Goal: Information Seeking & Learning: Learn about a topic

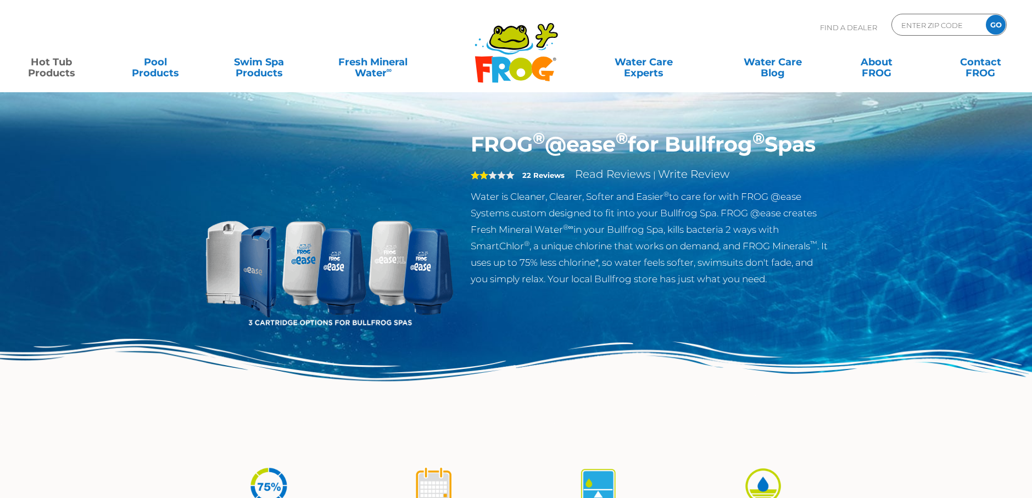
click at [222, 256] on img at bounding box center [328, 257] width 251 height 251
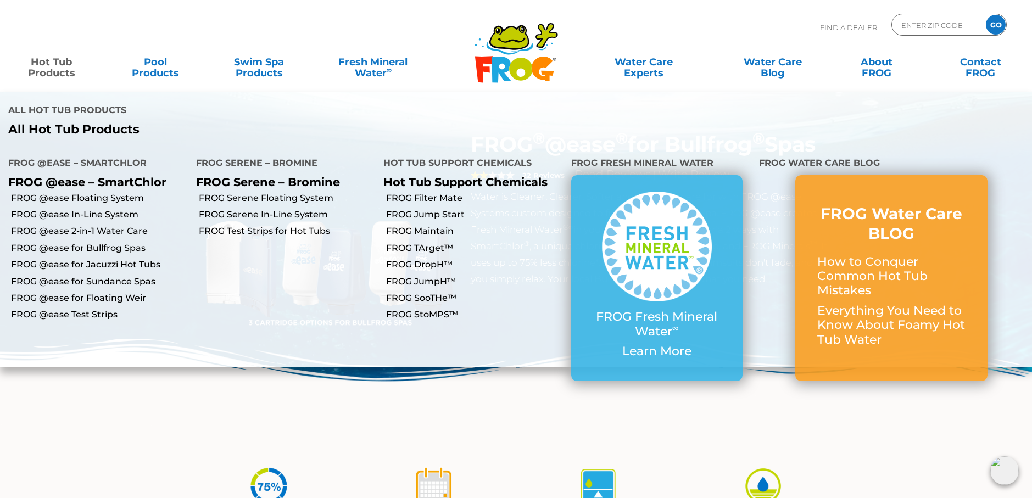
click at [48, 72] on link "Hot Tub Products" at bounding box center [51, 62] width 81 height 22
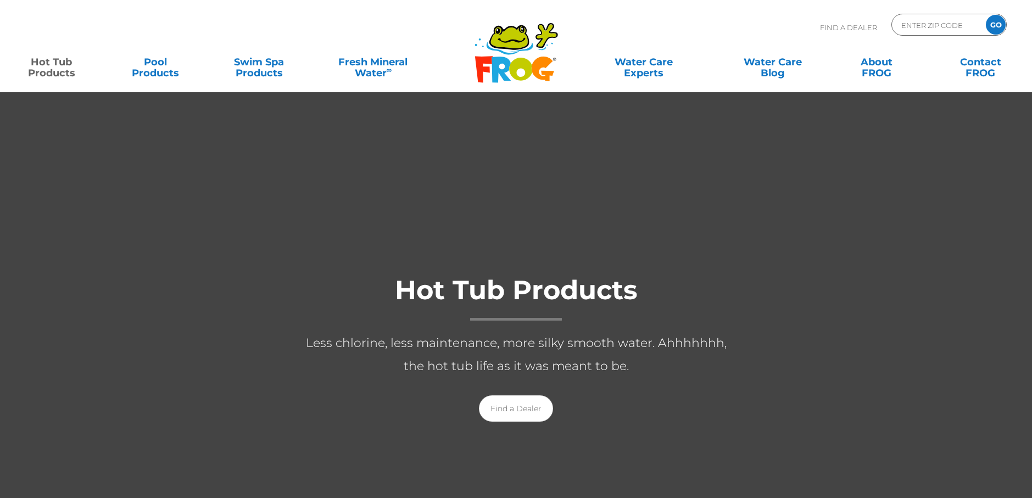
click at [50, 70] on link "Hot Tub Products" at bounding box center [51, 62] width 81 height 22
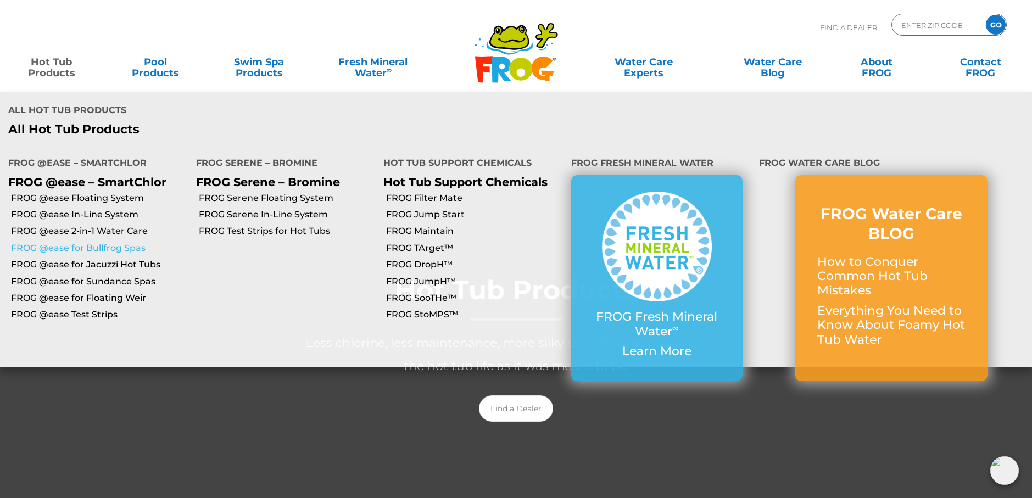
click at [62, 242] on link "FROG @ease for Bullfrog Spas" at bounding box center [99, 248] width 177 height 12
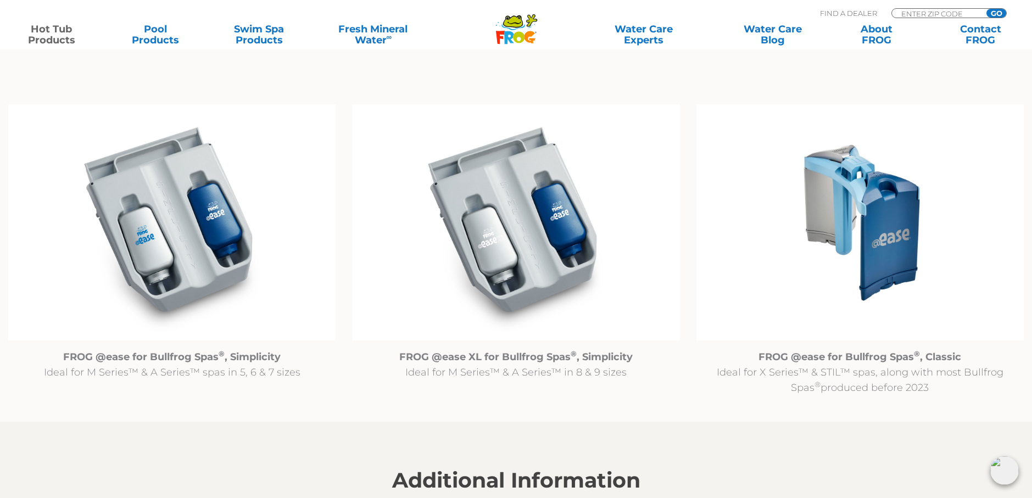
scroll to position [1153, 0]
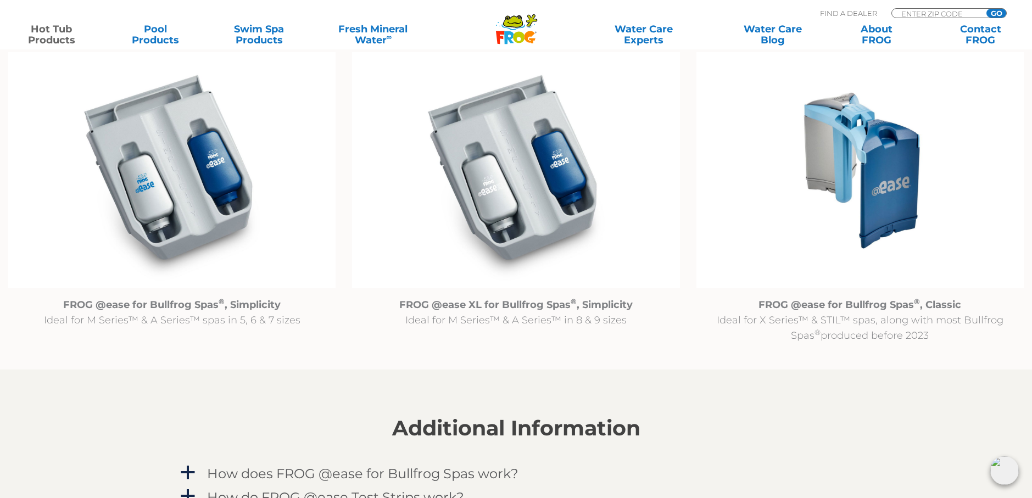
click at [881, 192] on img at bounding box center [859, 170] width 327 height 236
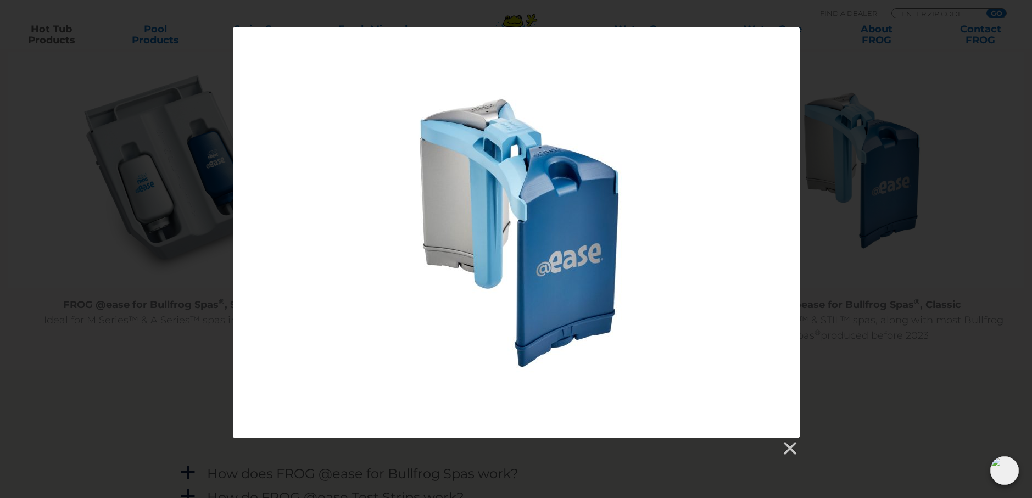
click at [847, 276] on div at bounding box center [516, 241] width 1032 height 429
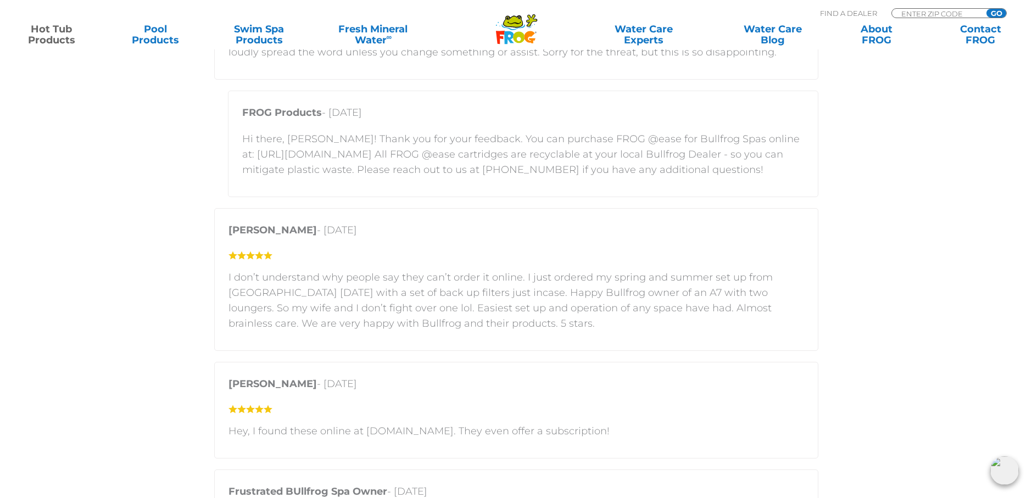
scroll to position [2580, 0]
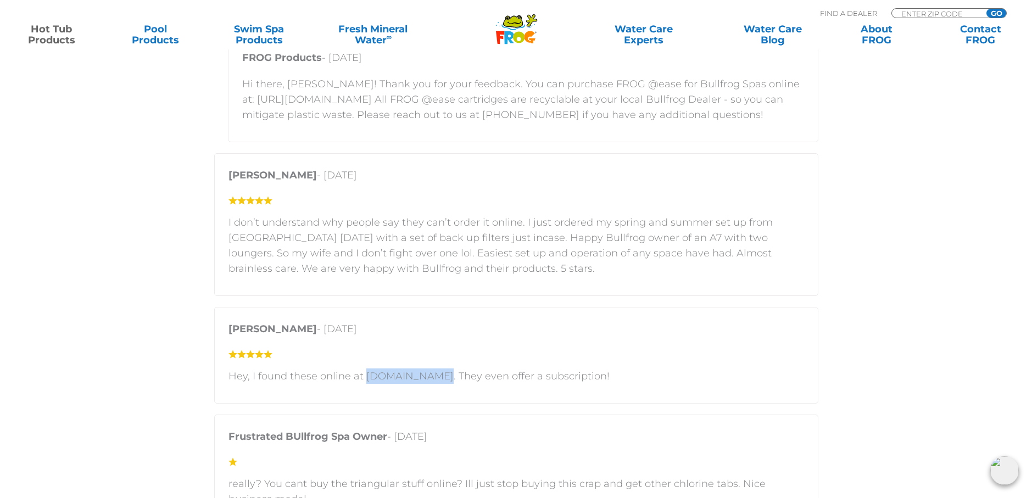
drag, startPoint x: 362, startPoint y: 376, endPoint x: 430, endPoint y: 379, distance: 68.1
click at [430, 379] on p "Hey, I found these online at [DOMAIN_NAME]. They even offer a subscription!" at bounding box center [515, 375] width 575 height 15
drag, startPoint x: 430, startPoint y: 379, endPoint x: 411, endPoint y: 380, distance: 19.3
copy p "cleartub.com."
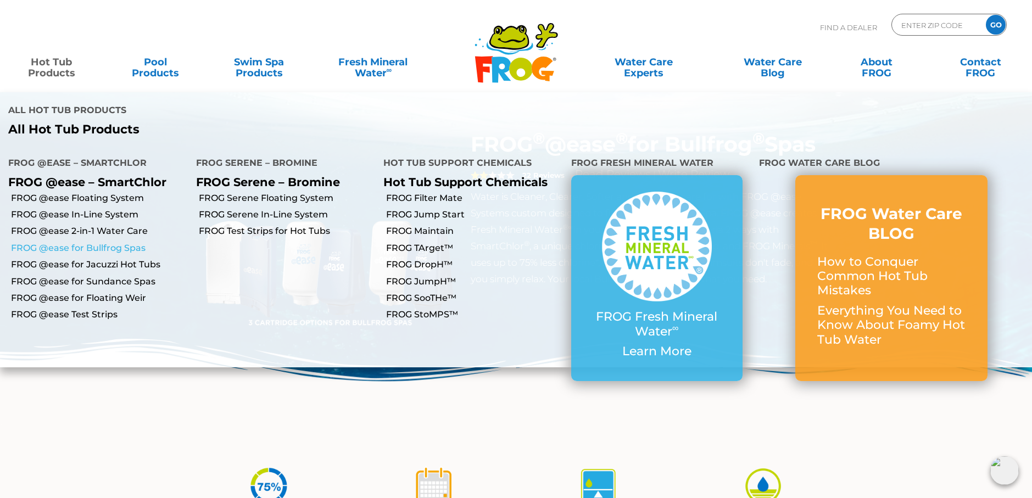
click at [74, 242] on link "FROG @ease for Bullfrog Spas" at bounding box center [99, 248] width 177 height 12
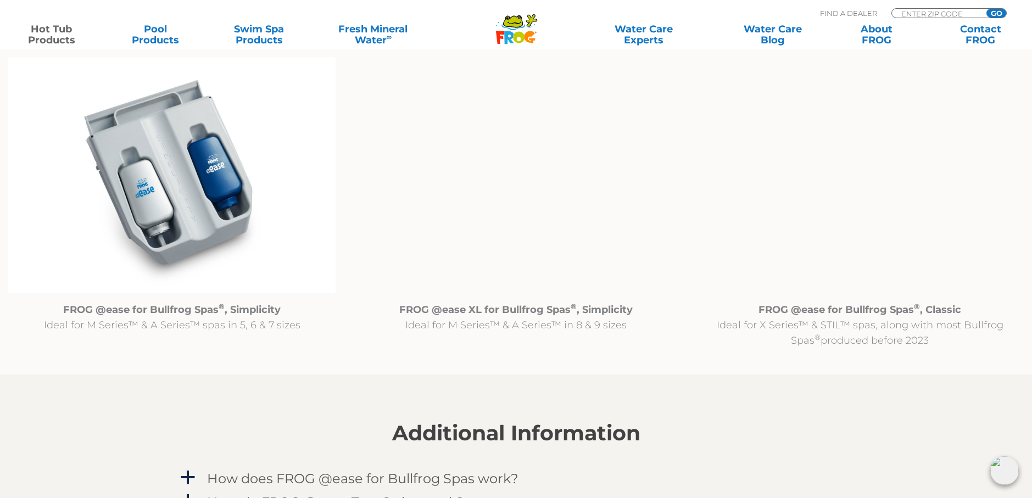
scroll to position [1153, 0]
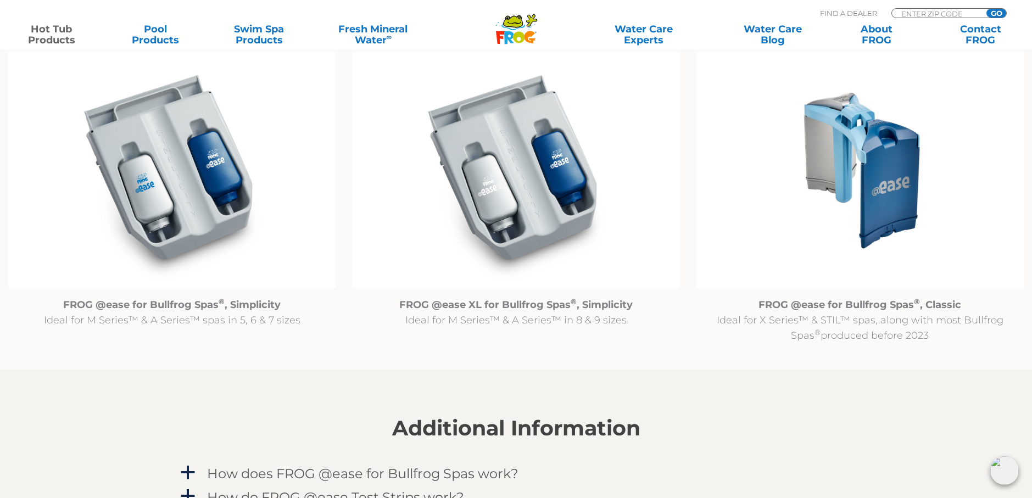
click at [891, 152] on img at bounding box center [859, 170] width 327 height 236
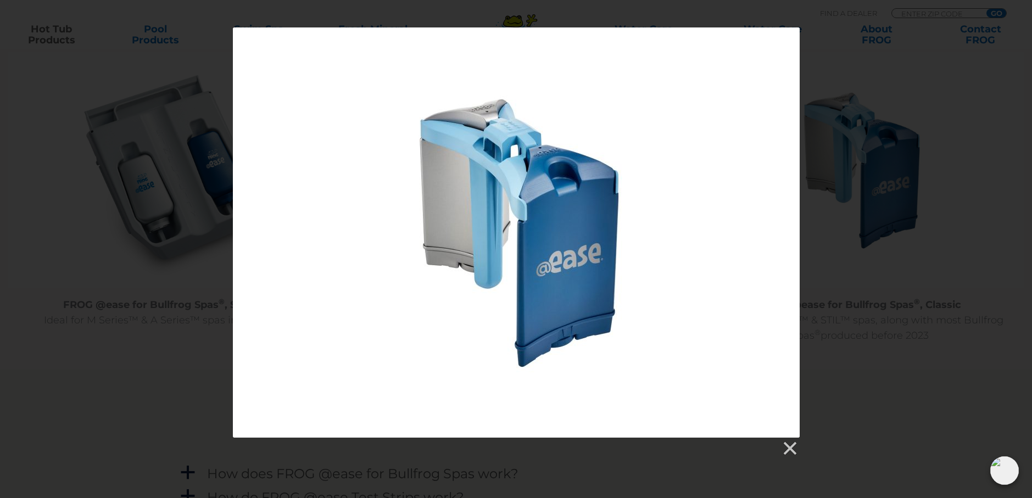
click at [825, 34] on div at bounding box center [516, 241] width 1032 height 429
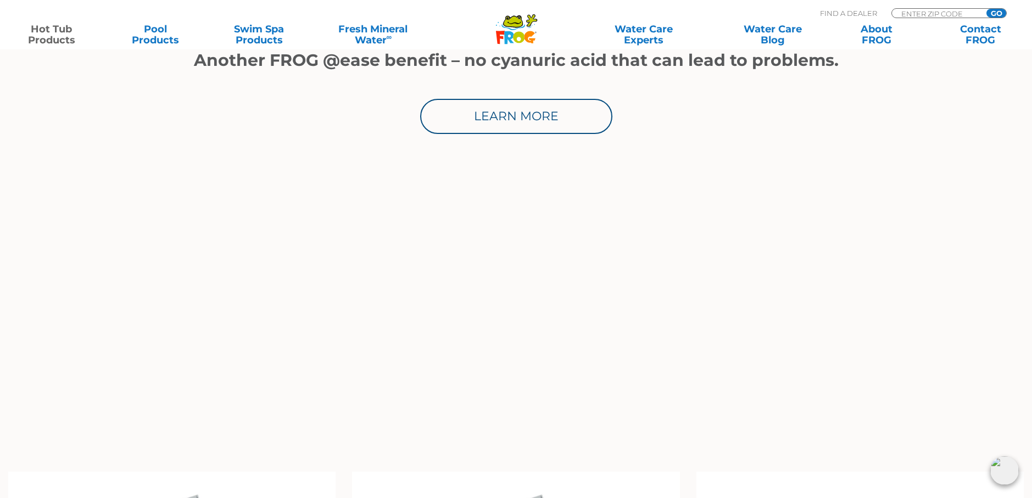
scroll to position [714, 0]
